Goal: Task Accomplishment & Management: Use online tool/utility

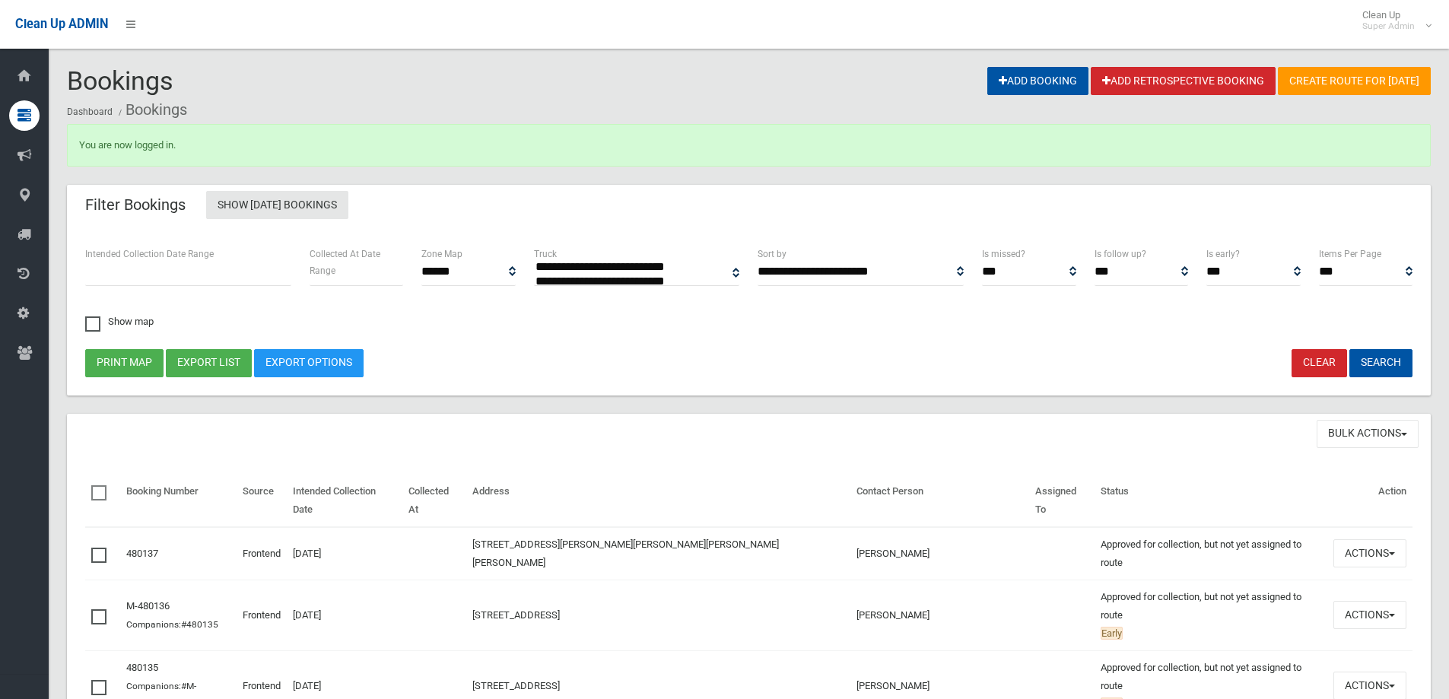
select select
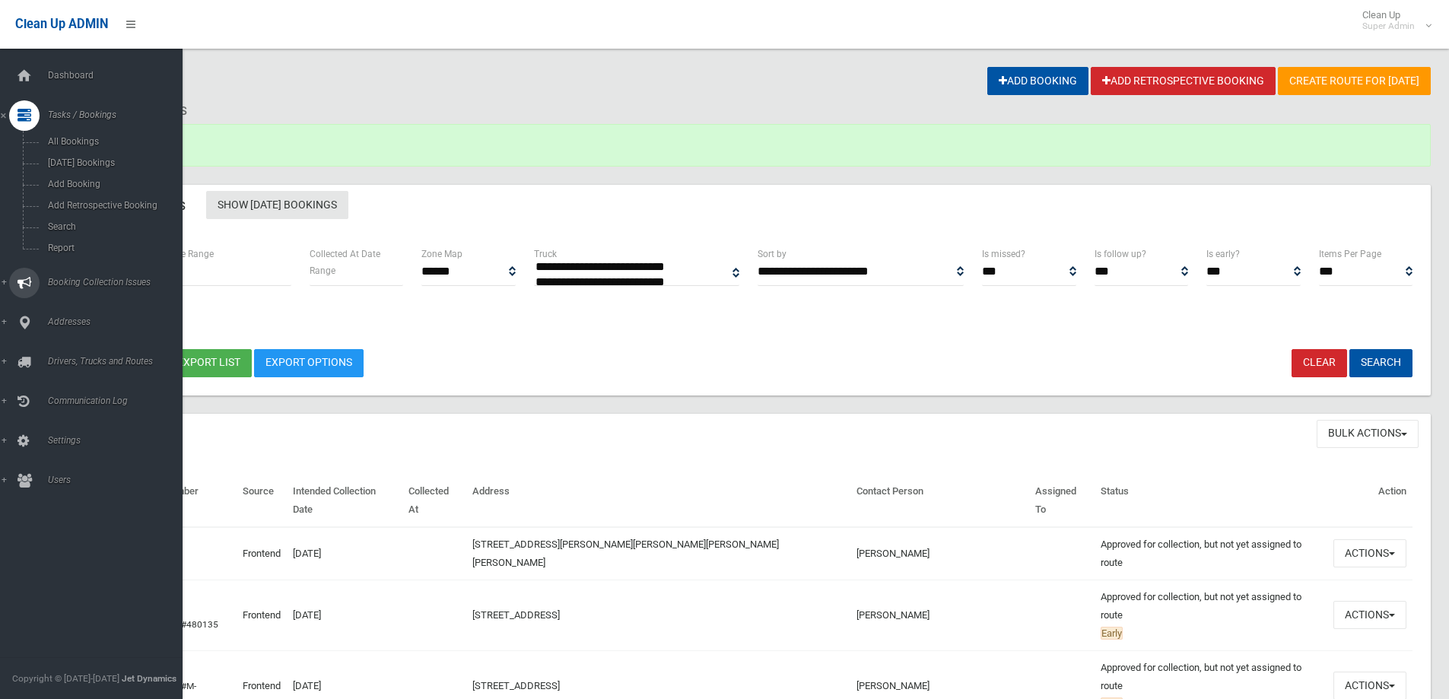
click at [76, 281] on span "Booking Collection Issues" at bounding box center [118, 282] width 151 height 11
click at [89, 180] on span "All Reported Issues" at bounding box center [112, 181] width 138 height 11
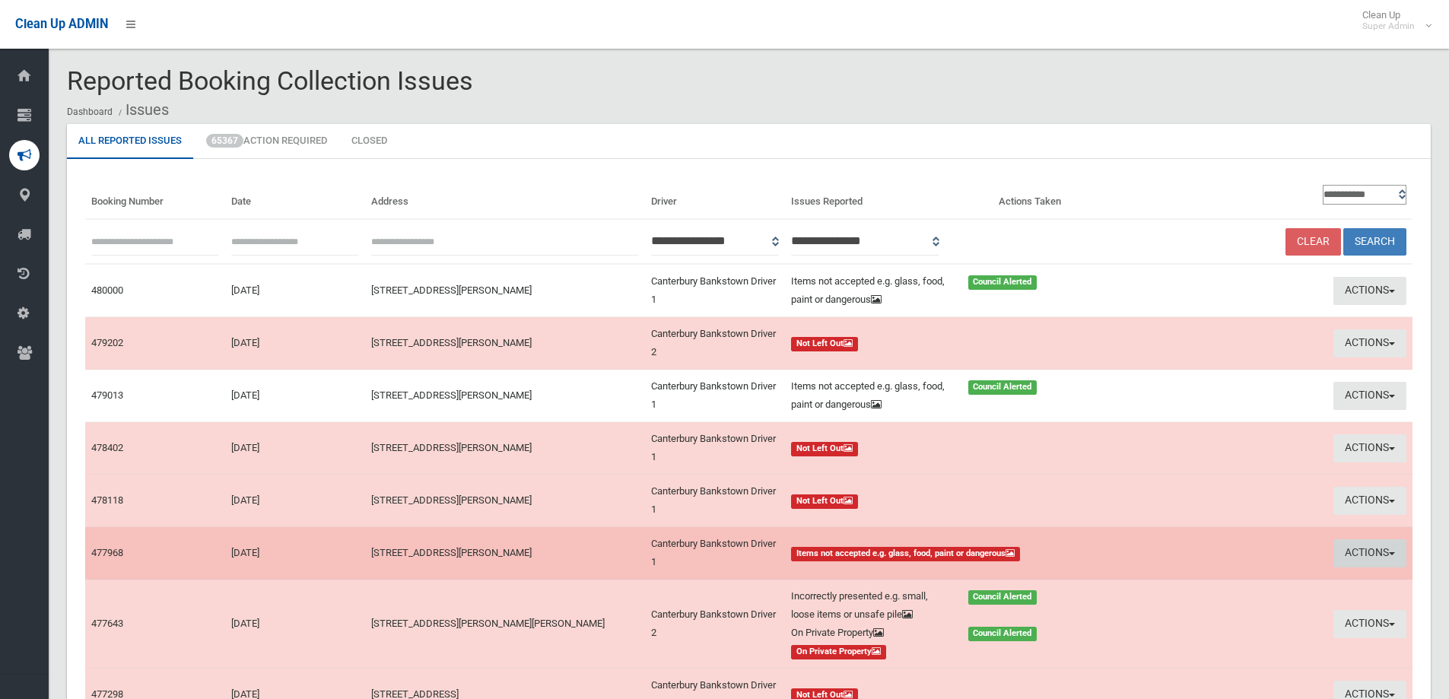
click at [1362, 551] on button "Actions" at bounding box center [1370, 553] width 73 height 28
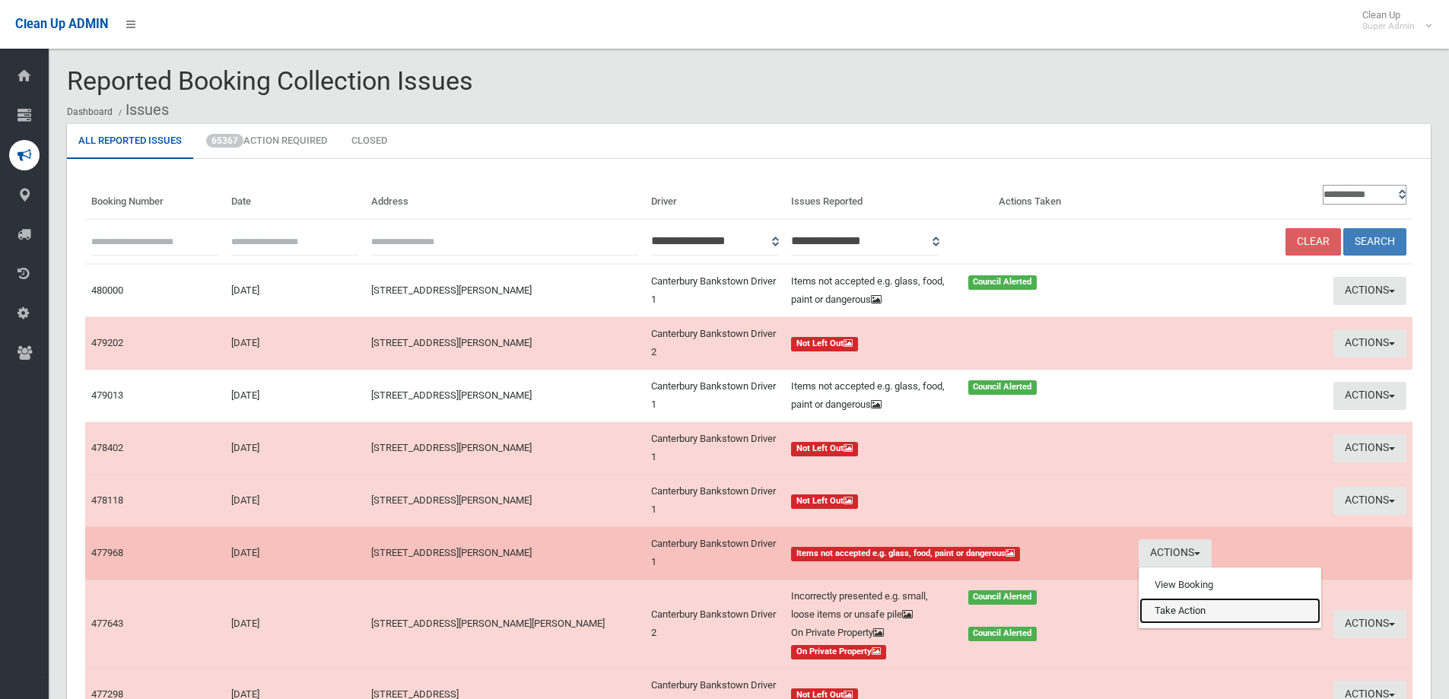
click at [1171, 611] on link "Take Action" at bounding box center [1230, 611] width 181 height 26
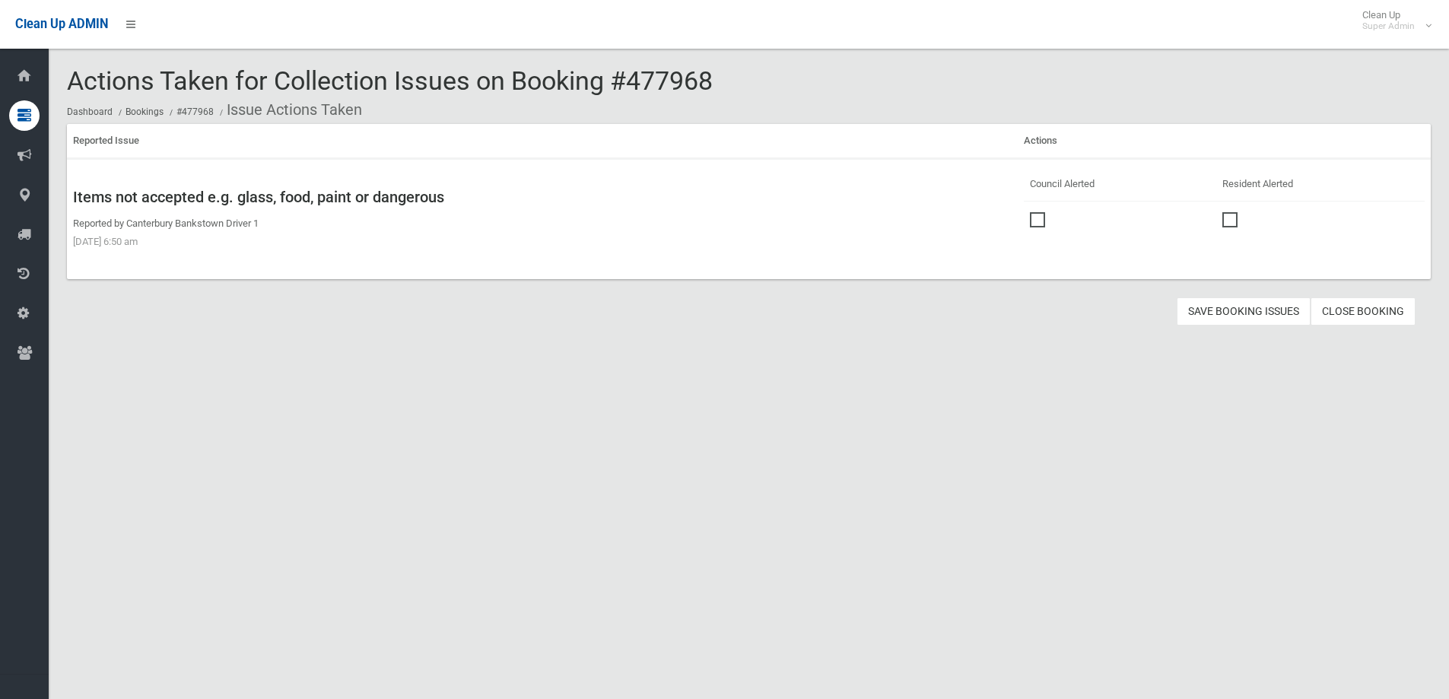
click at [1035, 212] on span at bounding box center [1041, 212] width 23 height 0
click at [1216, 310] on button "Save Booking Issues" at bounding box center [1244, 311] width 134 height 28
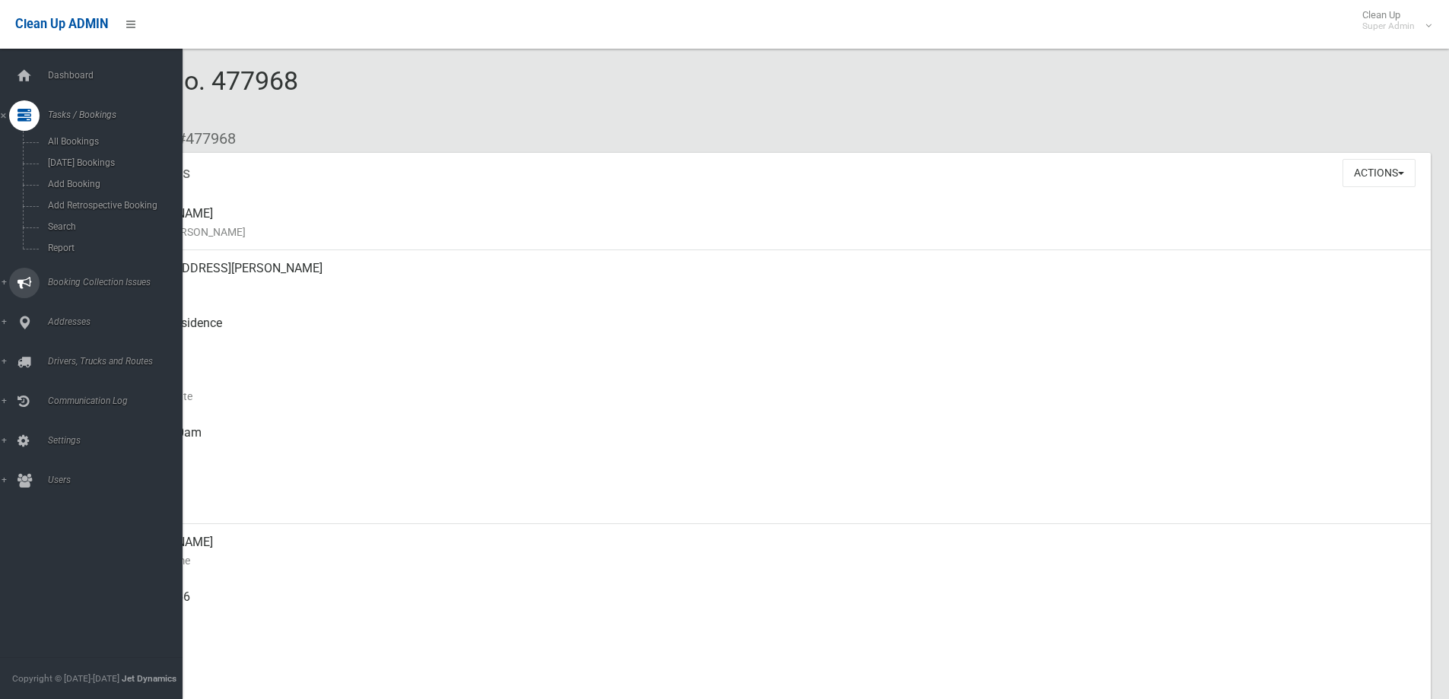
click at [94, 280] on span "Booking Collection Issues" at bounding box center [118, 282] width 151 height 11
click at [109, 172] on link "All Reported Issues" at bounding box center [97, 180] width 194 height 21
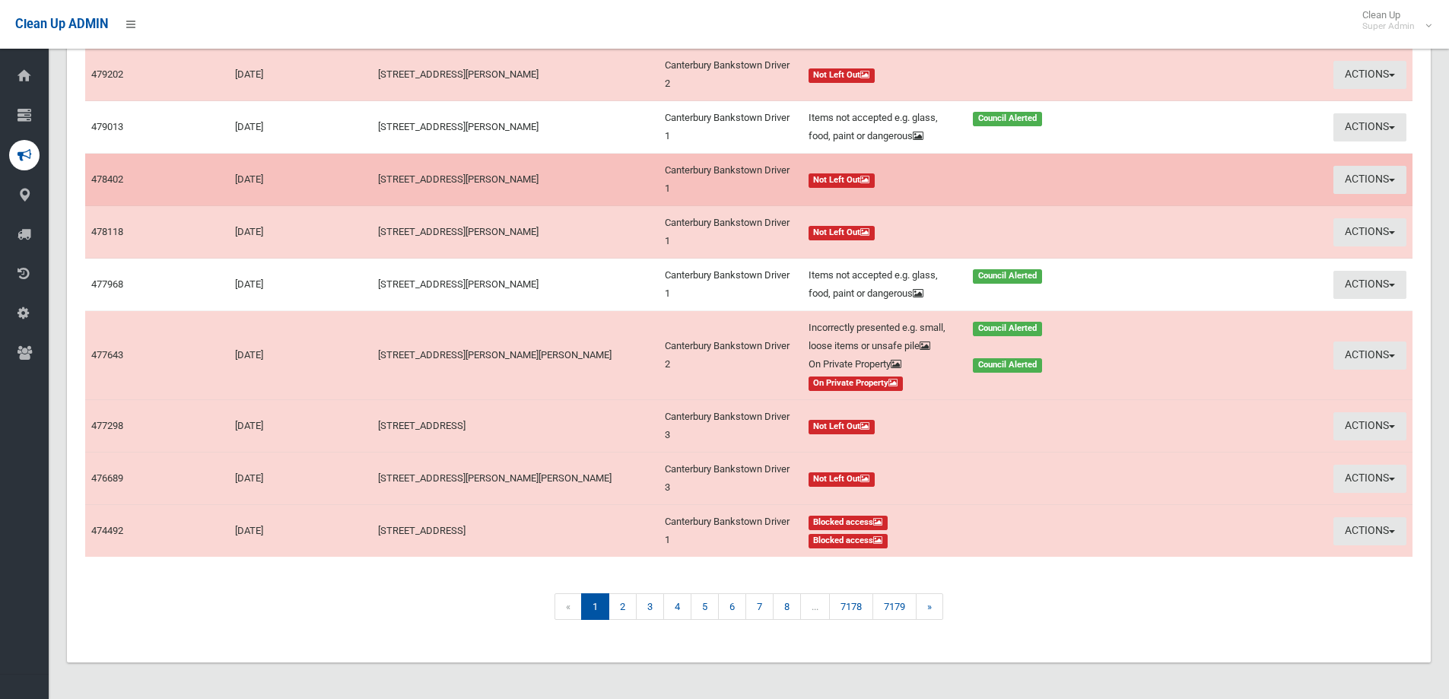
scroll to position [288, 0]
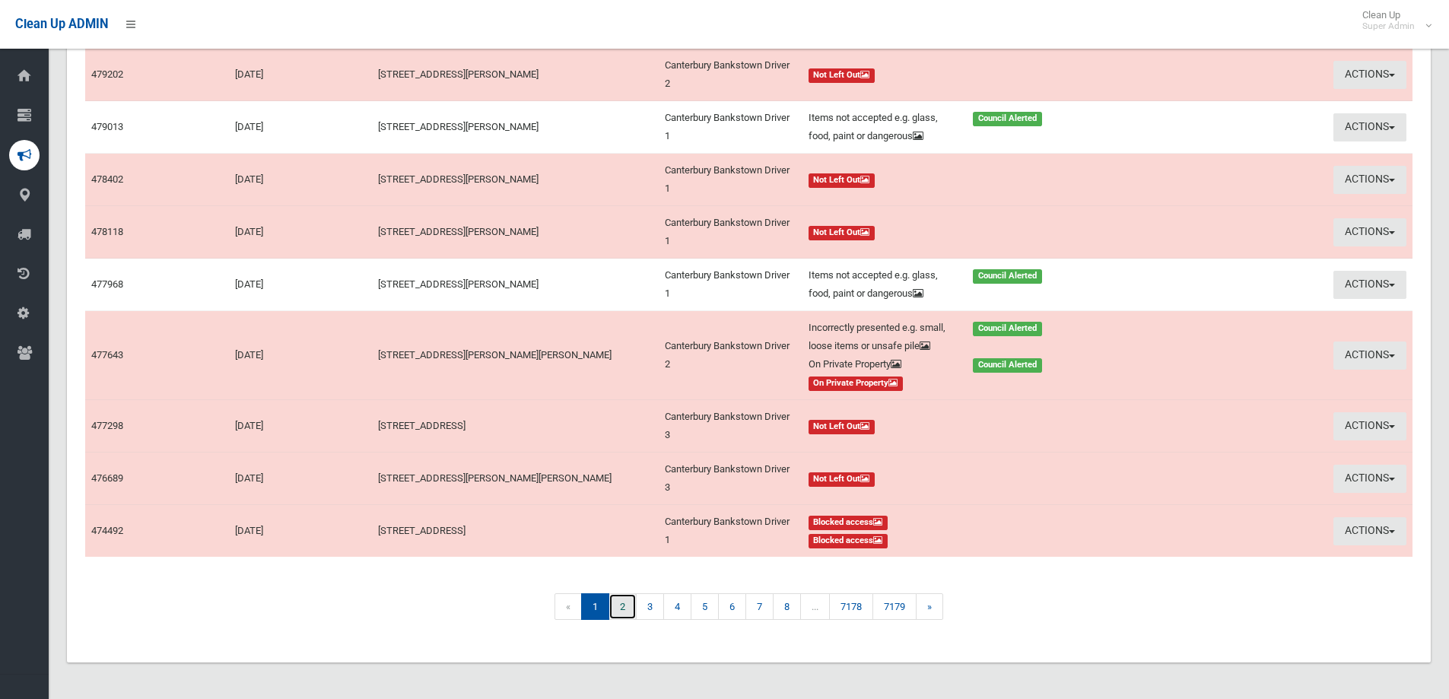
click at [622, 601] on link "2" at bounding box center [623, 606] width 28 height 27
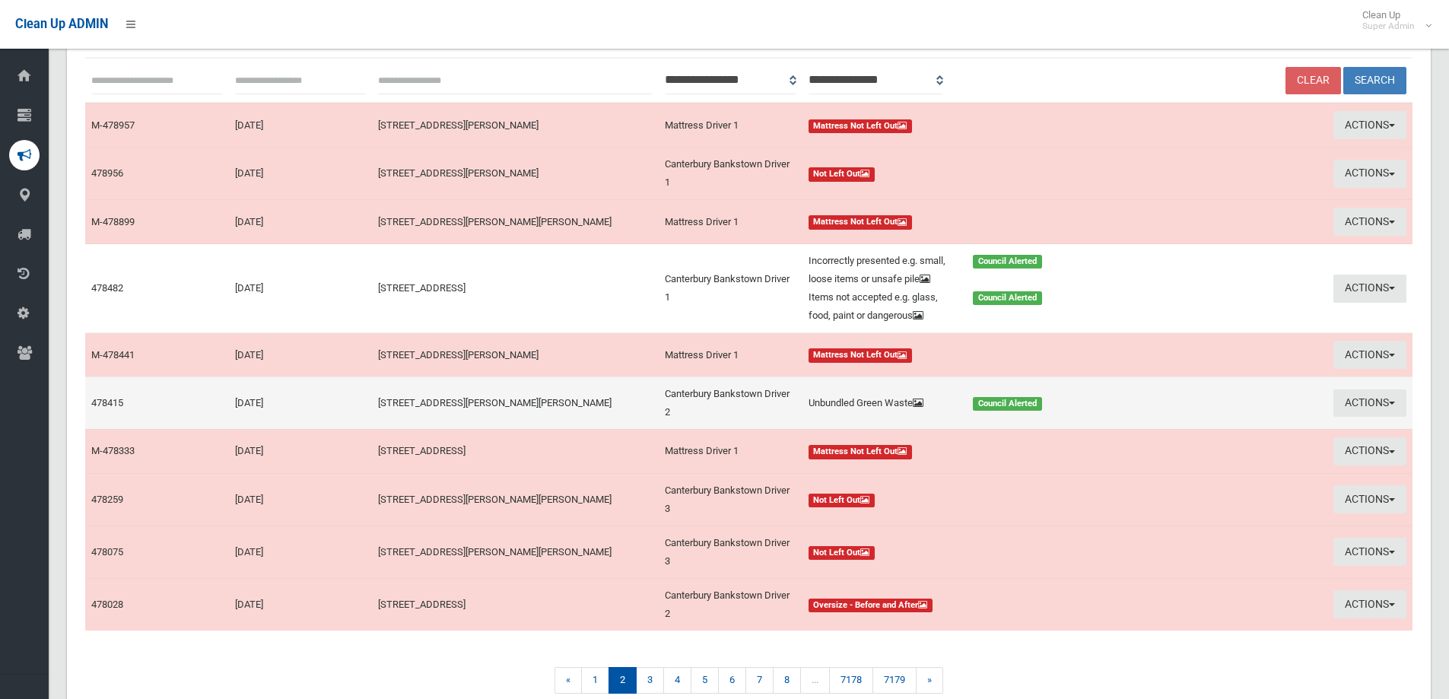
scroll to position [228, 0]
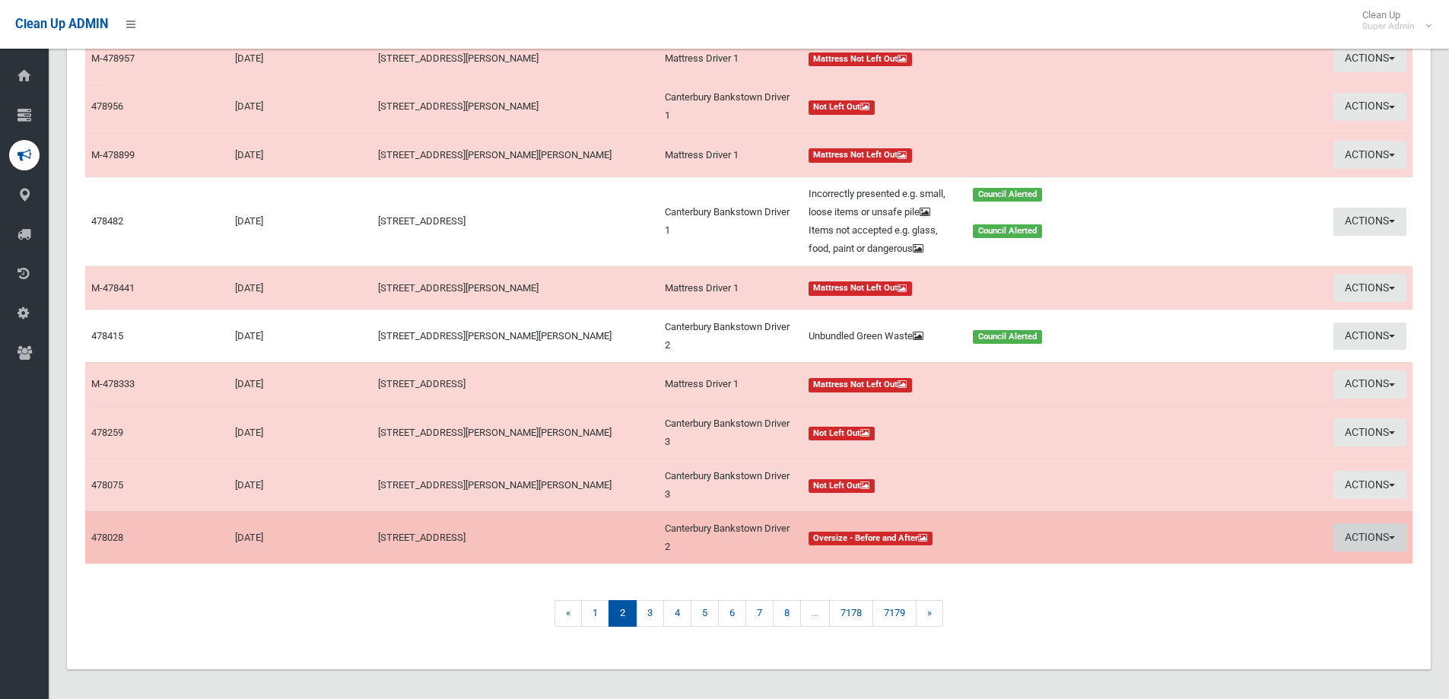
click at [1372, 552] on button "Actions" at bounding box center [1370, 537] width 73 height 28
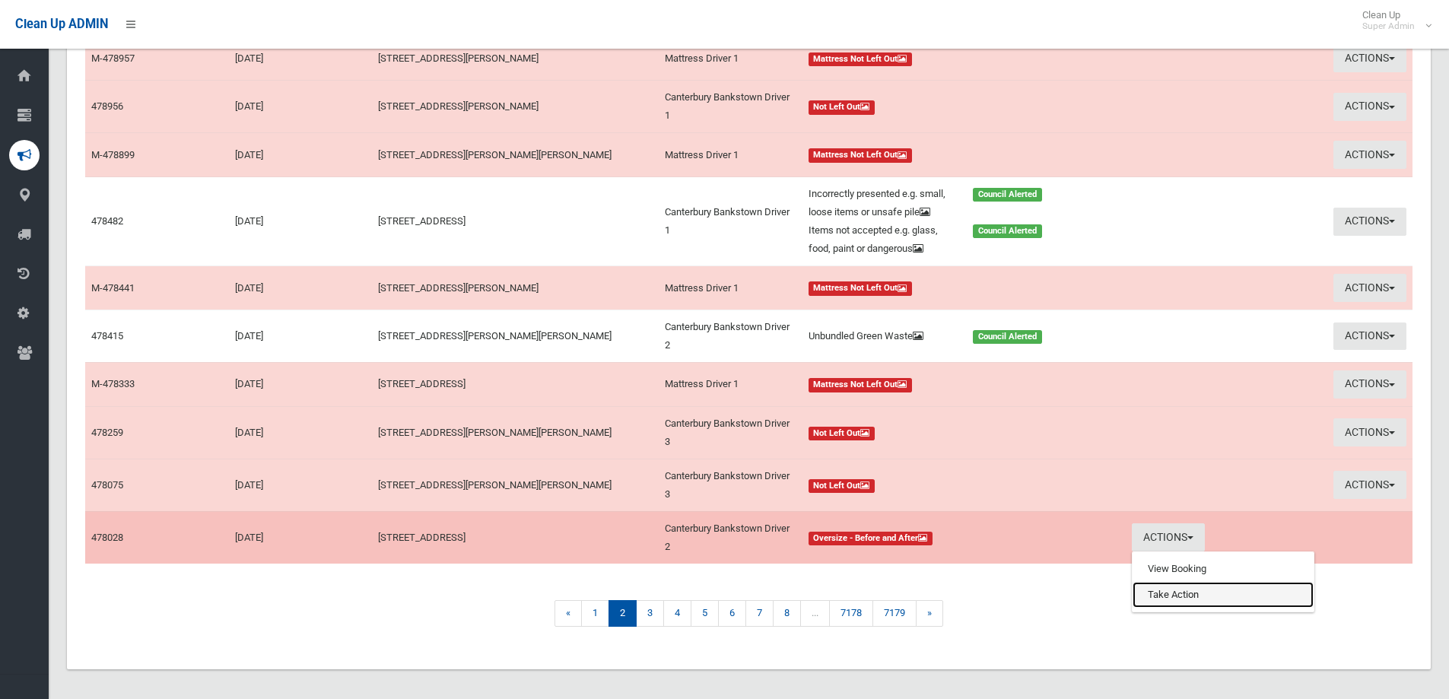
click at [1148, 608] on link "Take Action" at bounding box center [1223, 595] width 181 height 26
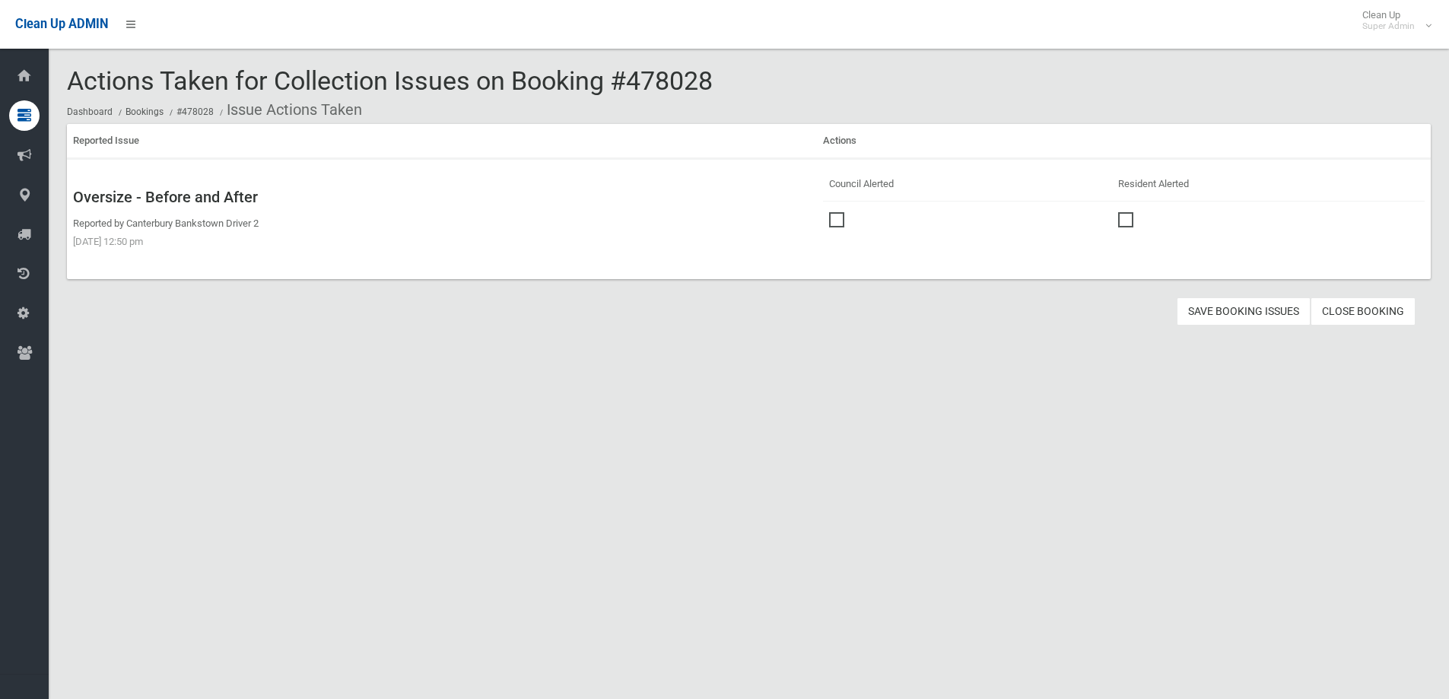
click at [833, 212] on span at bounding box center [840, 212] width 23 height 0
click at [1227, 315] on button "Save Booking Issues" at bounding box center [1244, 311] width 134 height 28
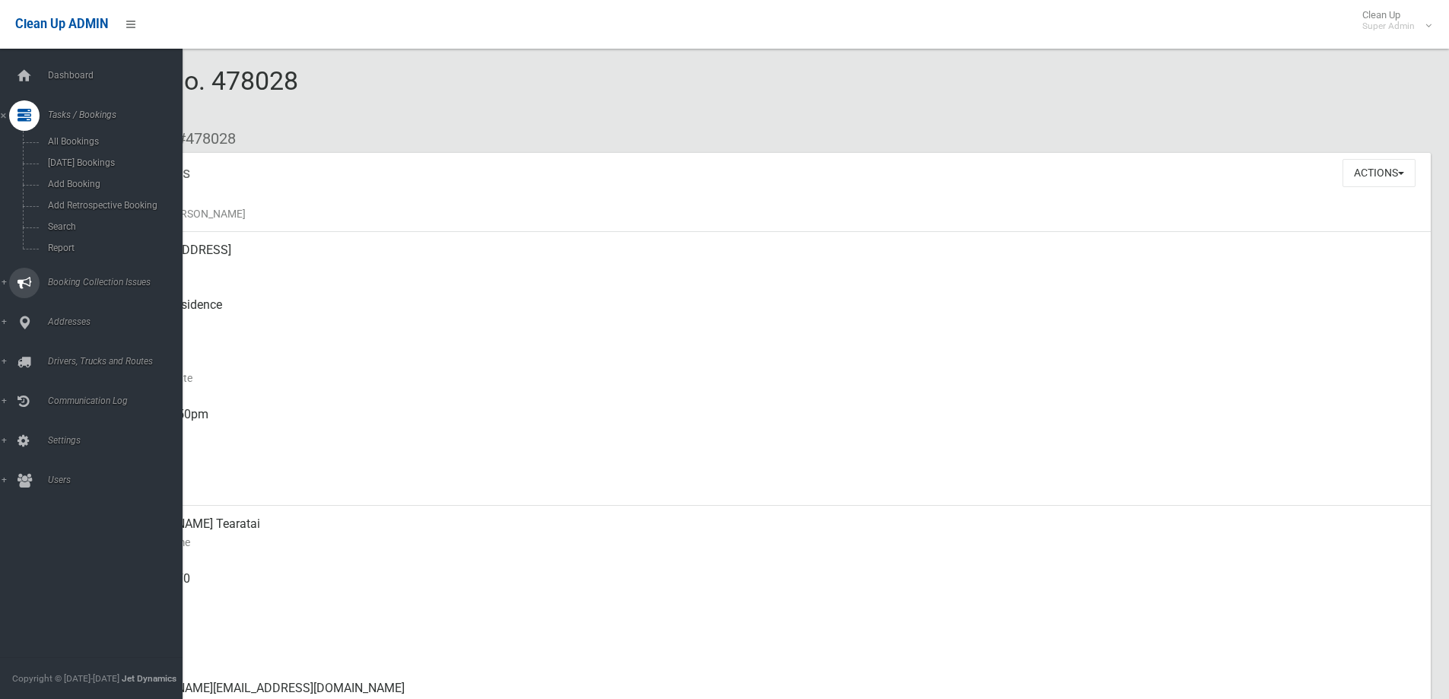
click at [88, 280] on span "Booking Collection Issues" at bounding box center [118, 282] width 151 height 11
click at [85, 176] on span "All Reported Issues" at bounding box center [112, 181] width 138 height 11
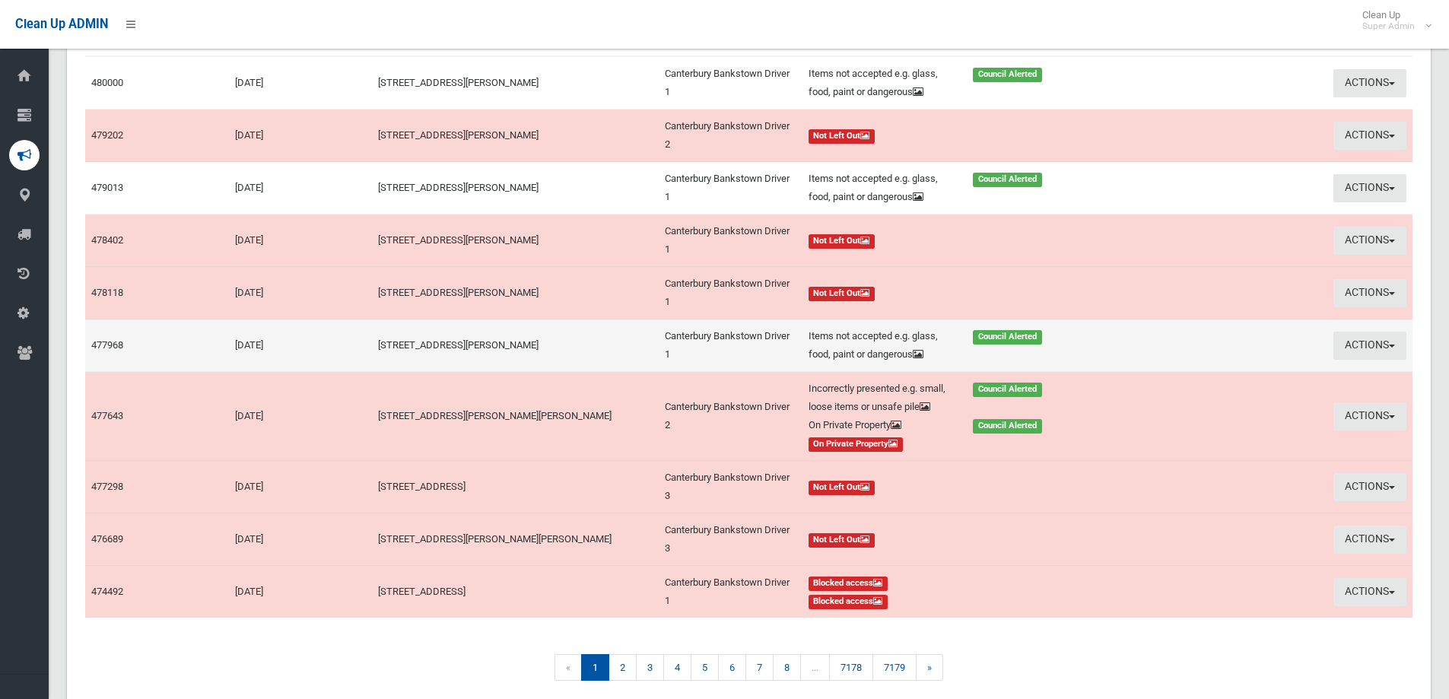
scroll to position [288, 0]
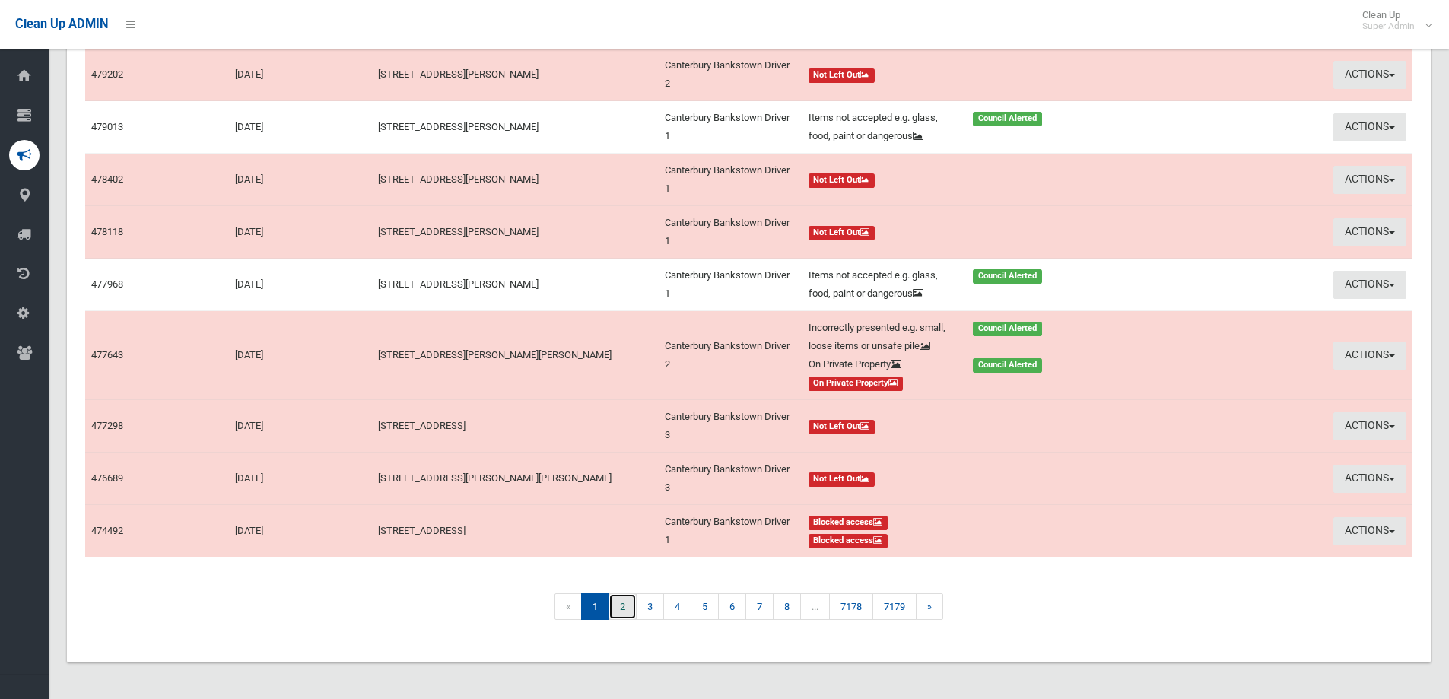
click at [620, 608] on link "2" at bounding box center [623, 606] width 28 height 27
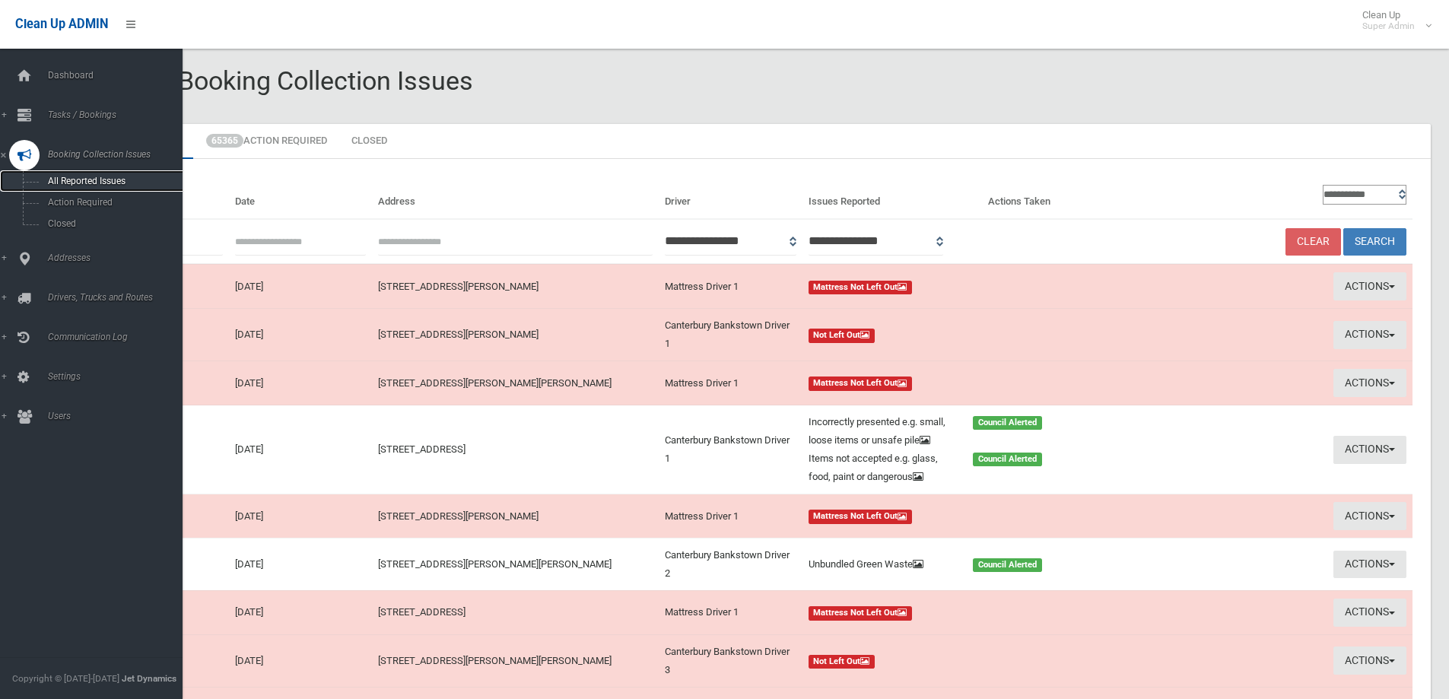
click at [101, 180] on span "All Reported Issues" at bounding box center [112, 181] width 138 height 11
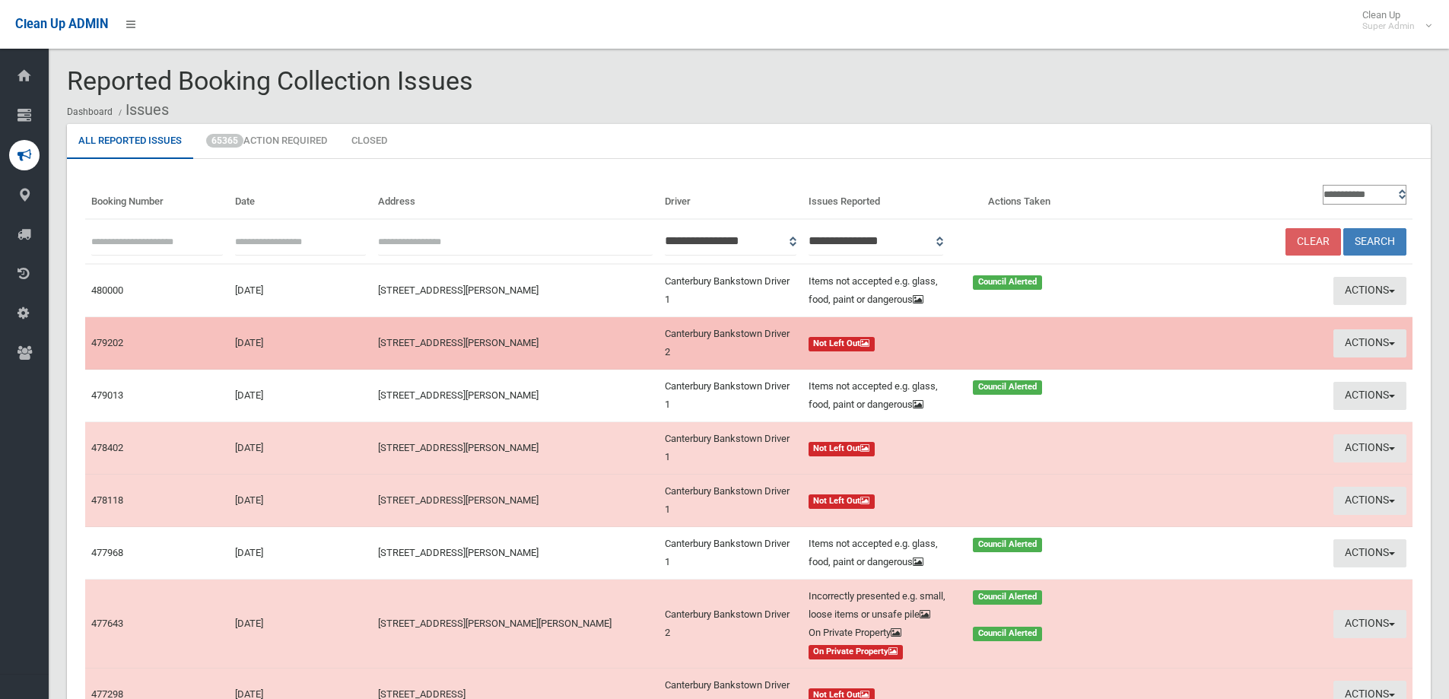
scroll to position [228, 0]
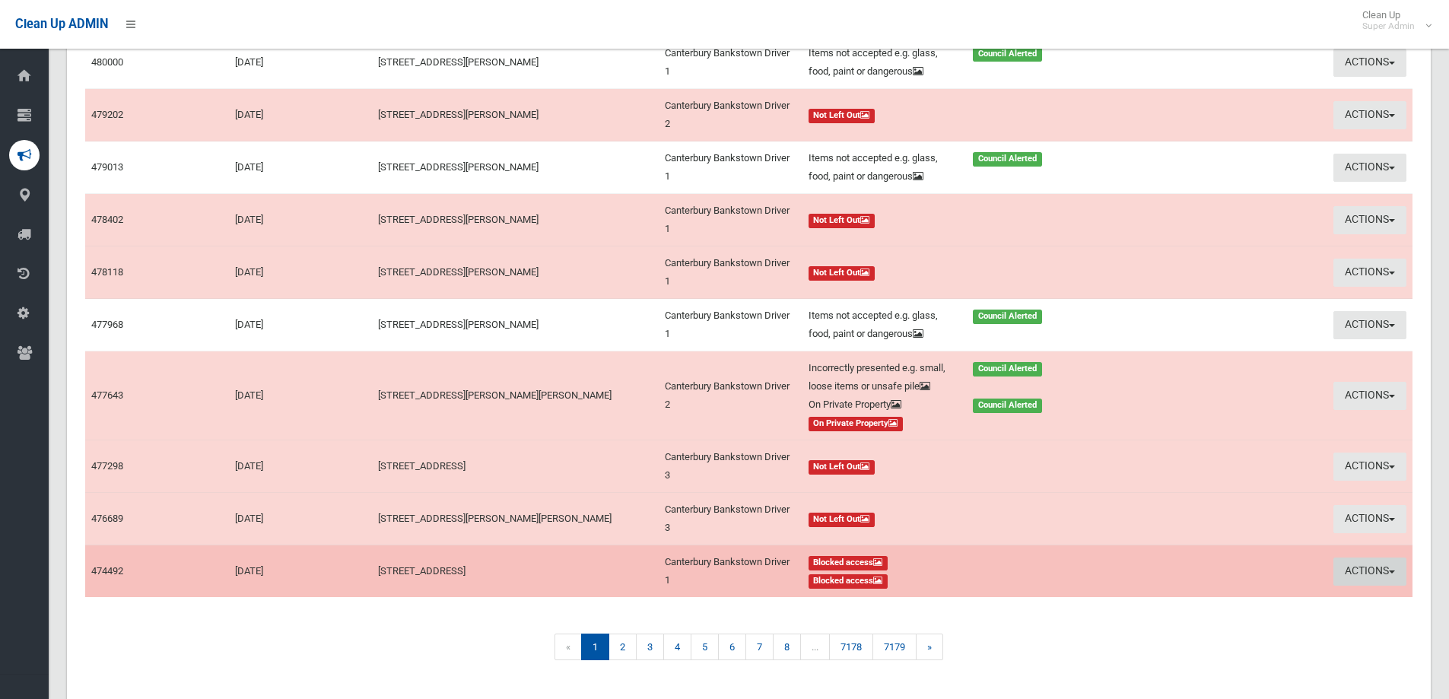
click at [1362, 586] on button "Actions" at bounding box center [1370, 572] width 73 height 28
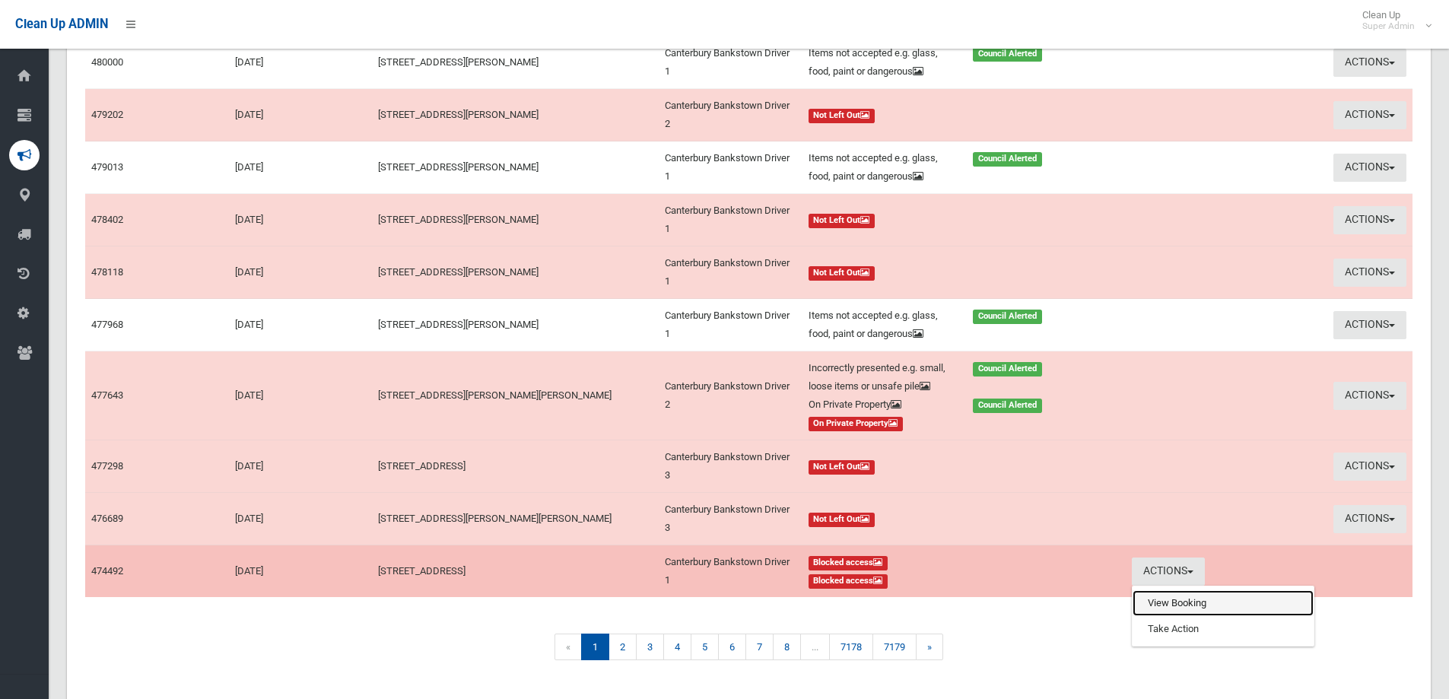
click at [1172, 616] on link "View Booking" at bounding box center [1223, 603] width 181 height 26
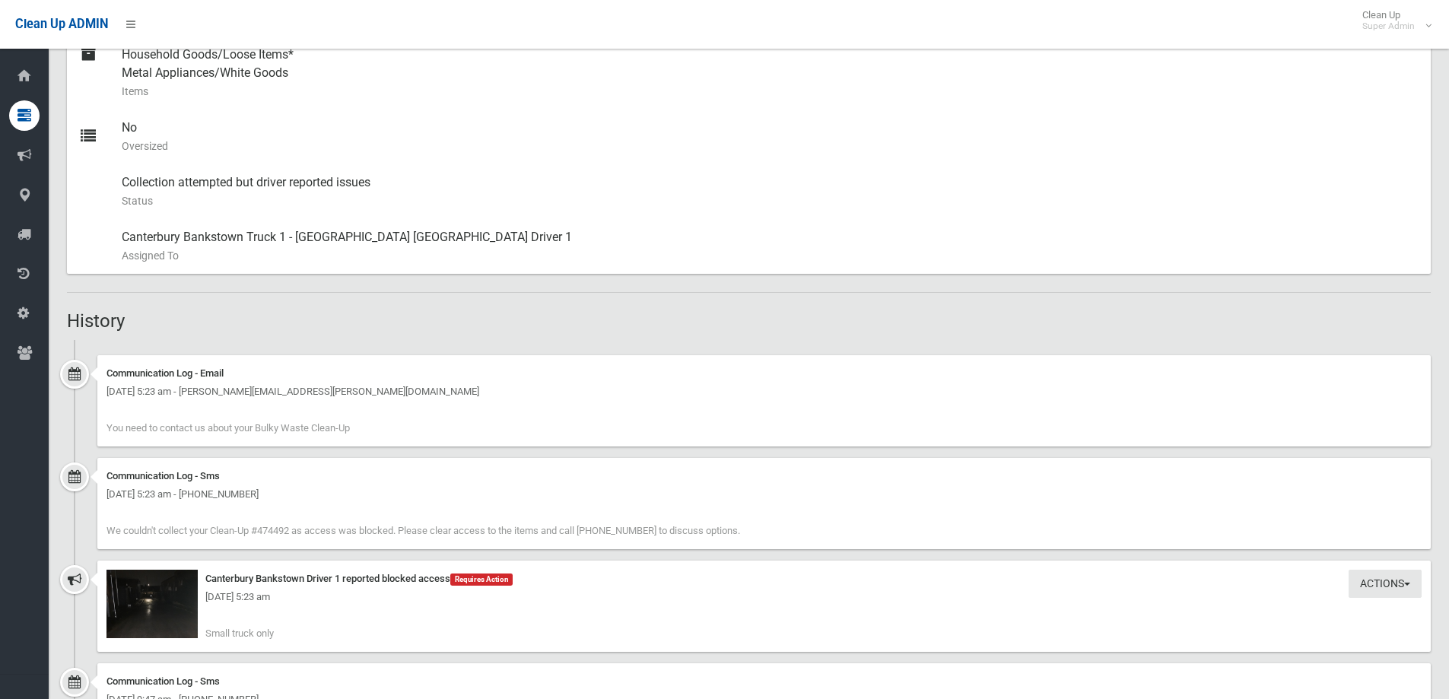
scroll to position [913, 0]
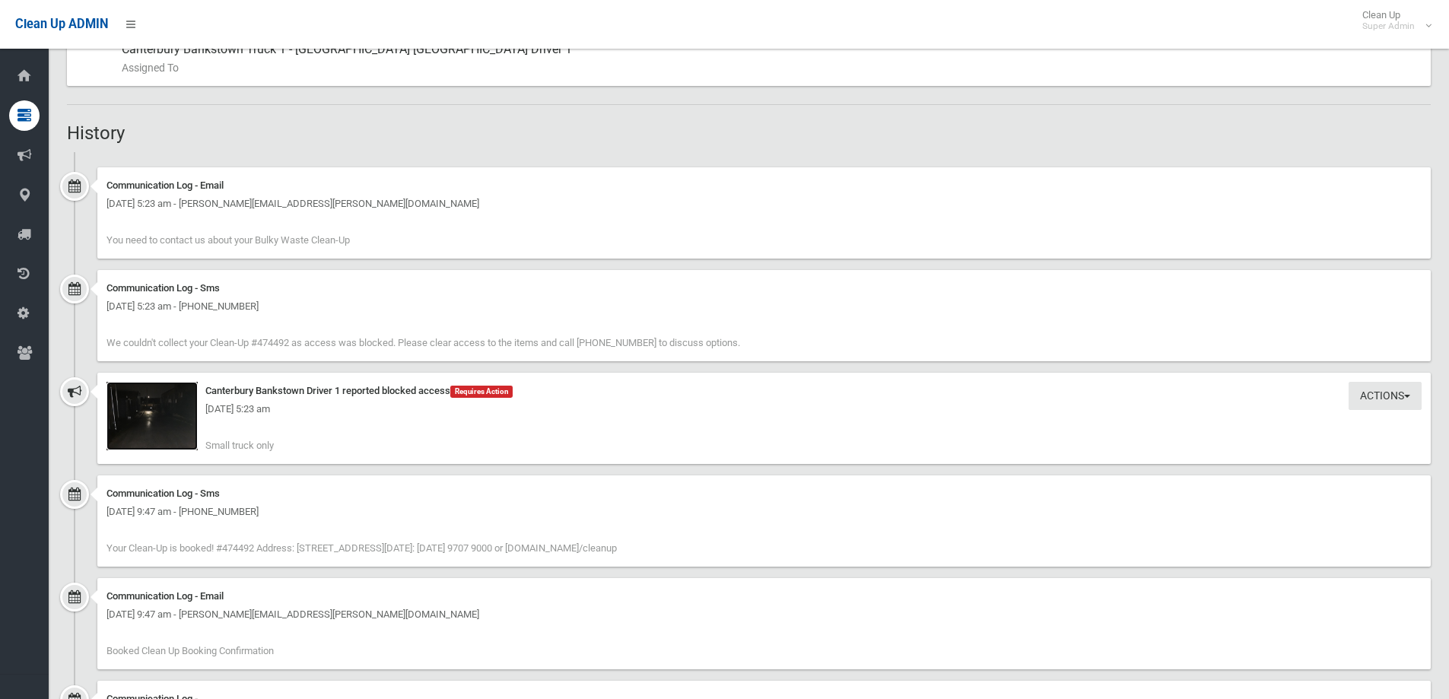
click at [153, 423] on img at bounding box center [152, 416] width 91 height 68
